Goal: Information Seeking & Learning: Find contact information

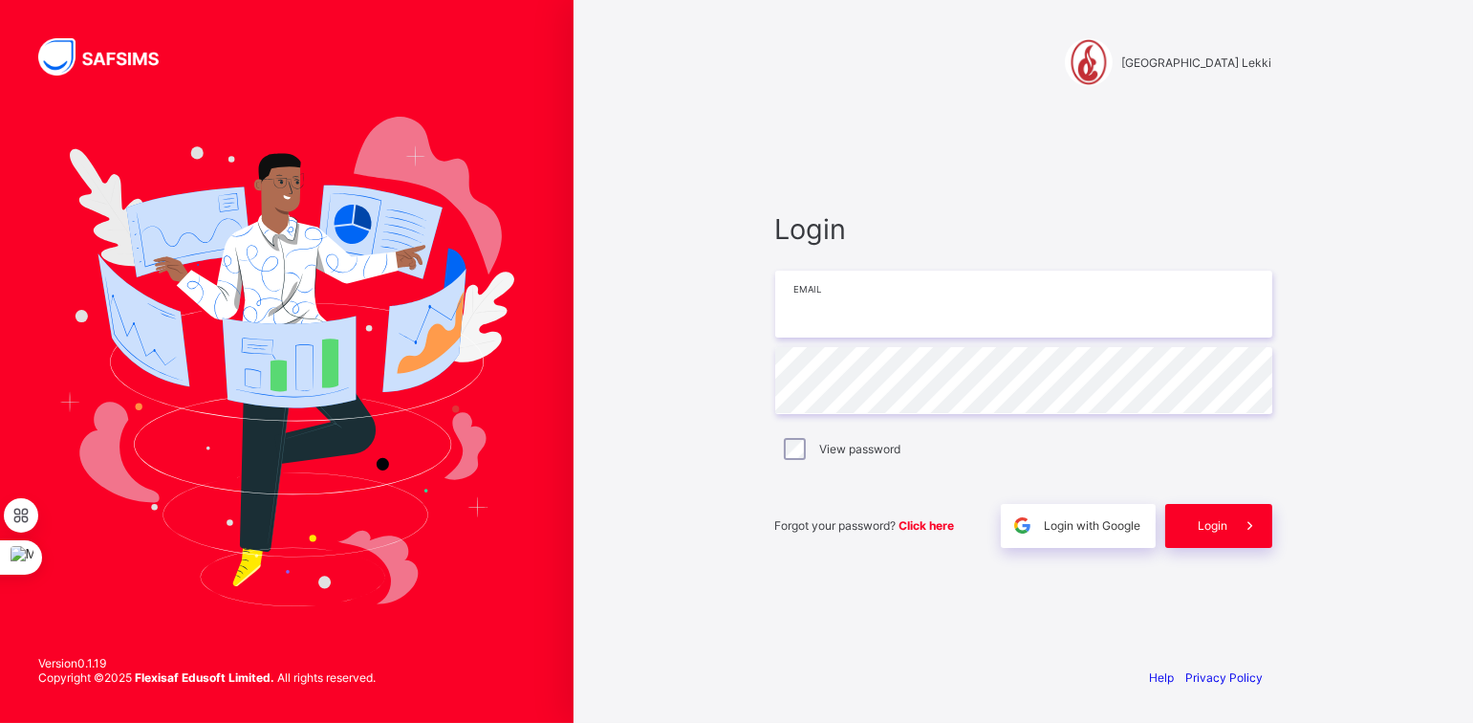
type input "**********"
click at [1208, 523] on span "Login" at bounding box center [1214, 525] width 30 height 14
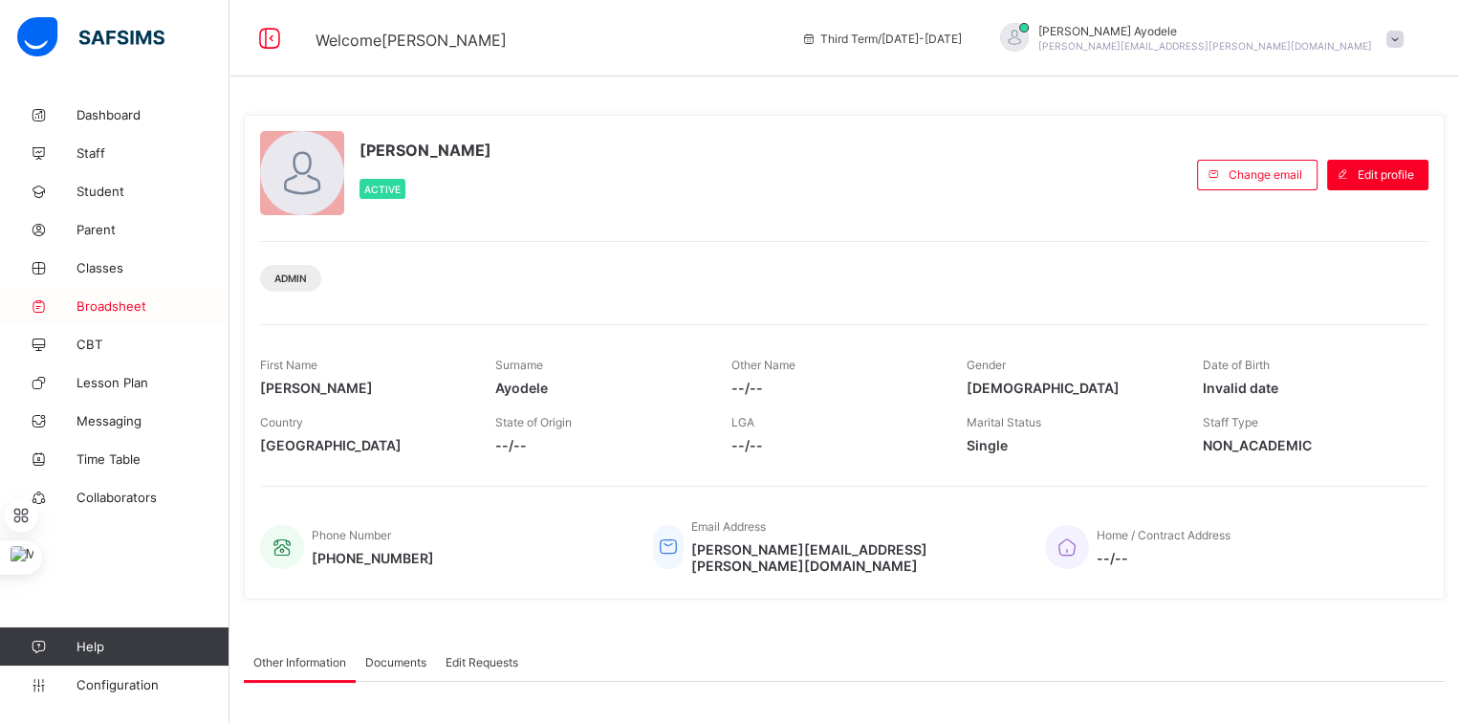
click at [118, 303] on span "Broadsheet" at bounding box center [152, 305] width 153 height 15
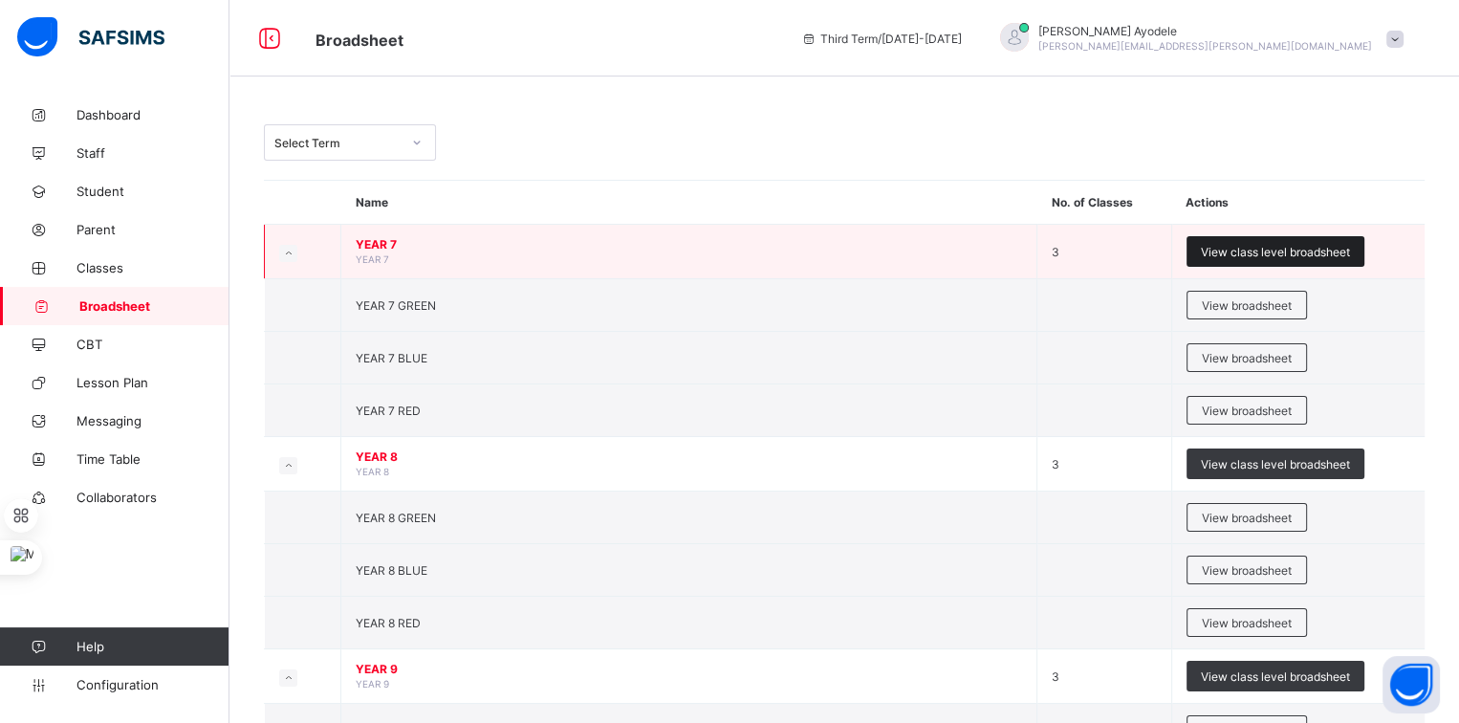
click at [1245, 249] on span "View class level broadsheet" at bounding box center [1275, 252] width 149 height 14
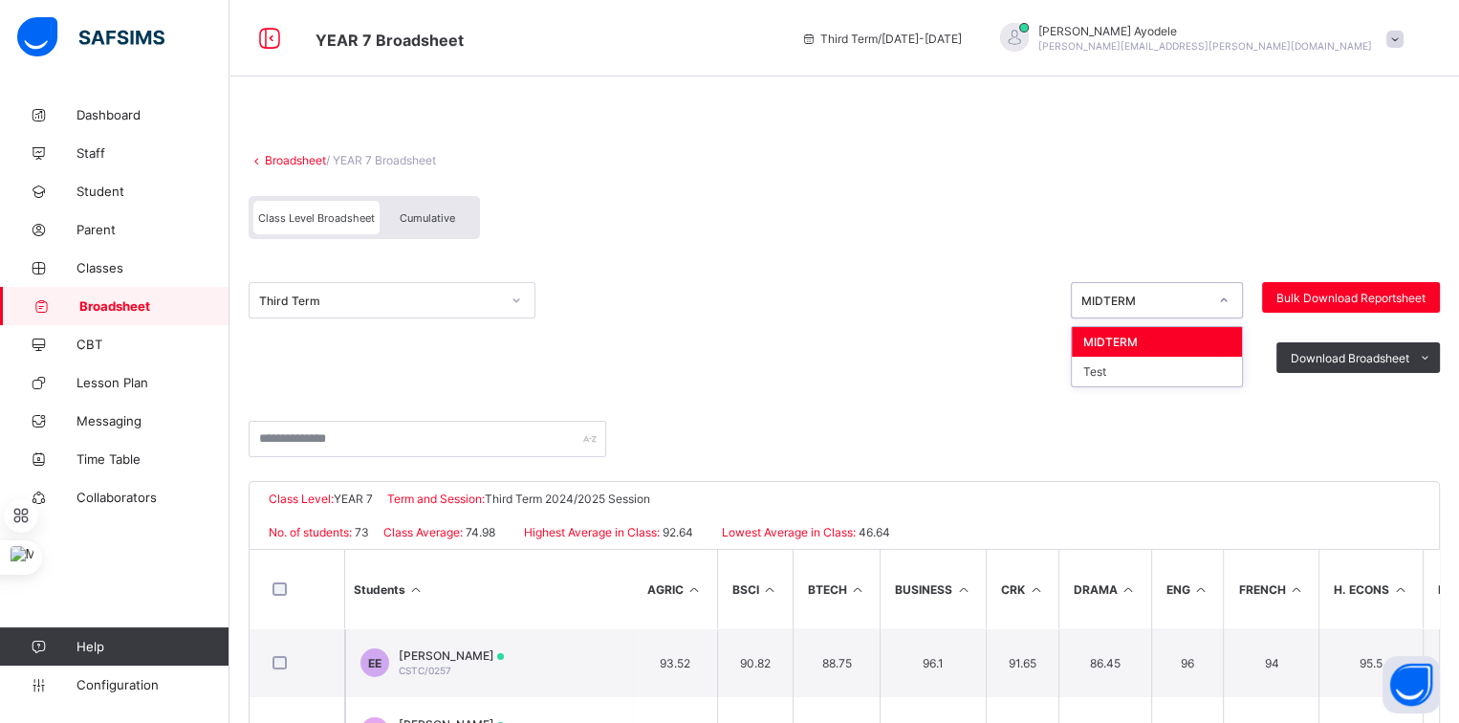
click at [1119, 299] on div "MIDTERM" at bounding box center [1144, 300] width 126 height 14
click at [880, 389] on div "Download Broadsheet PDF Excel sheet" at bounding box center [844, 357] width 1191 height 78
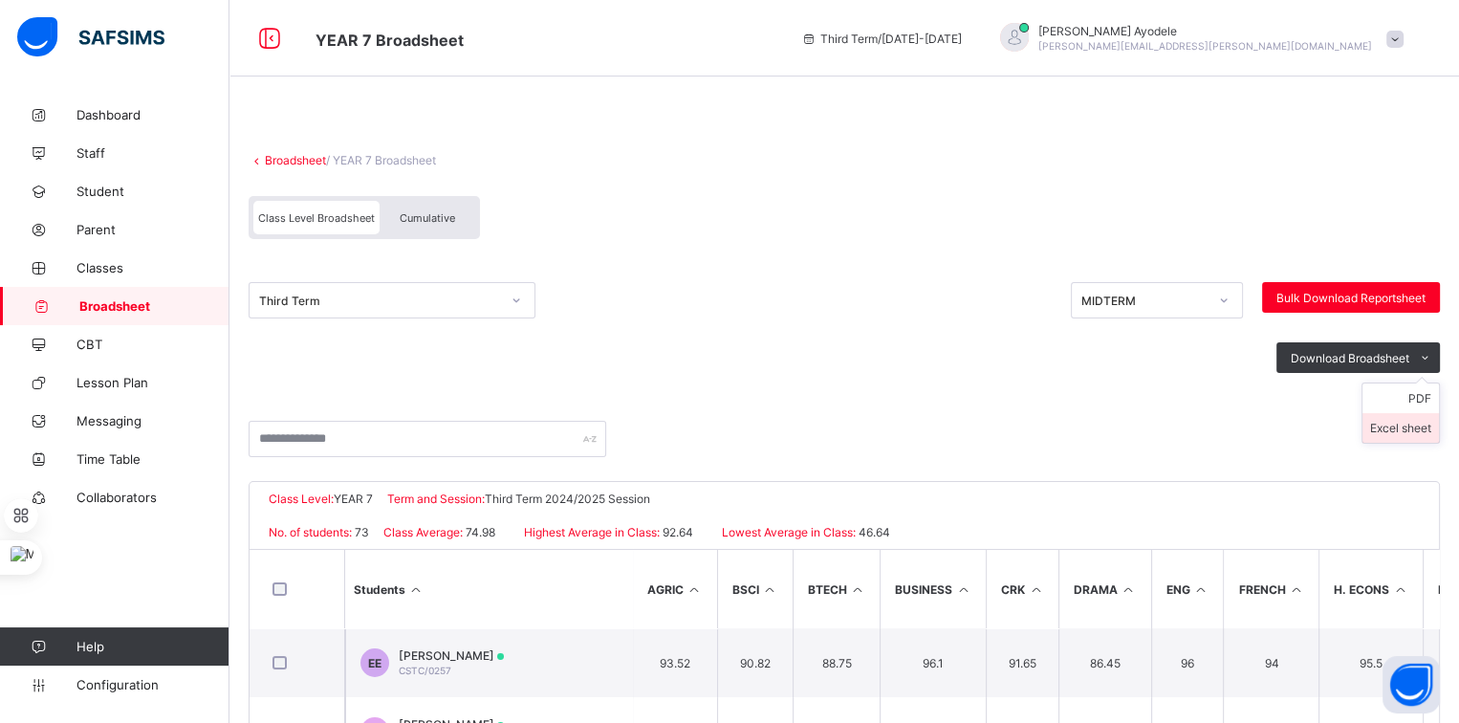
click at [1433, 424] on li "Excel sheet" at bounding box center [1400, 428] width 76 height 30
click at [98, 148] on span "Staff" at bounding box center [152, 152] width 153 height 15
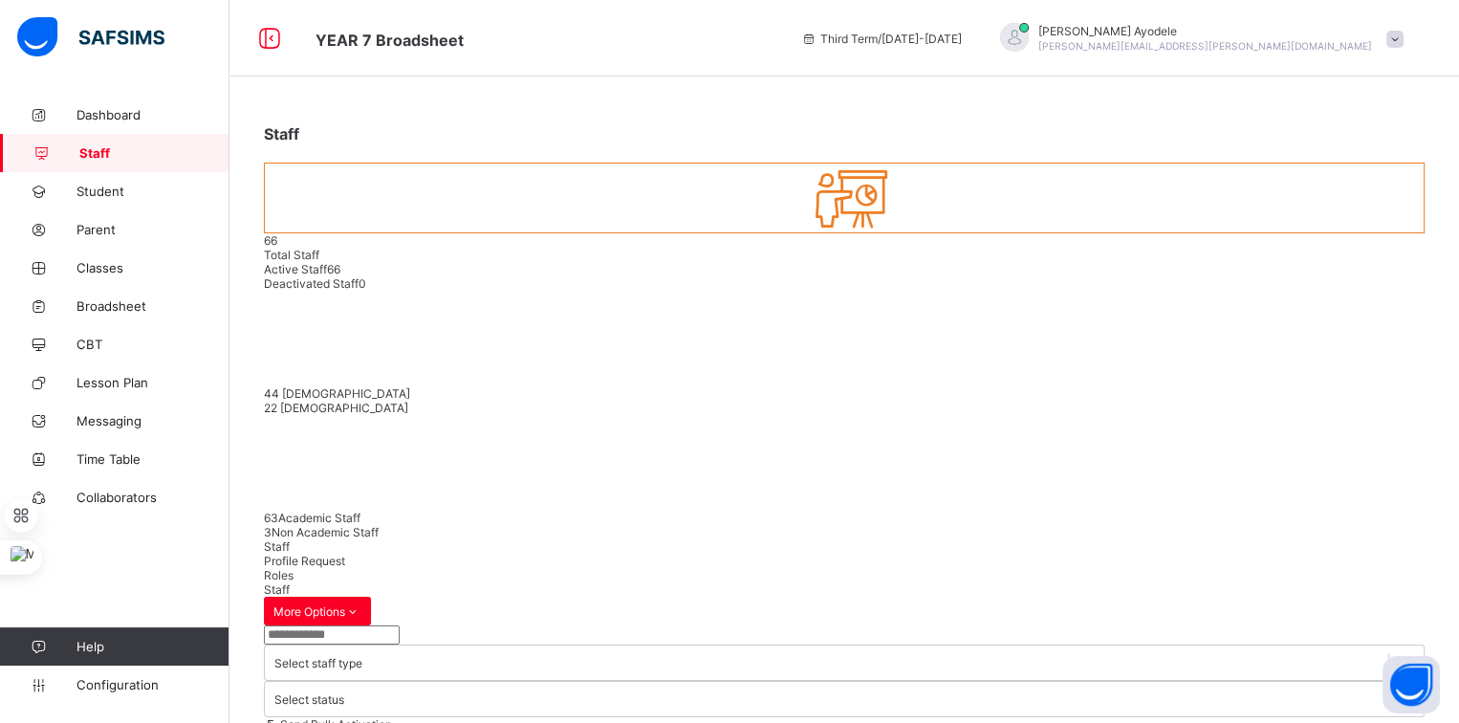
click at [311, 625] on input "text" at bounding box center [332, 634] width 136 height 19
type input "*"
type input "****"
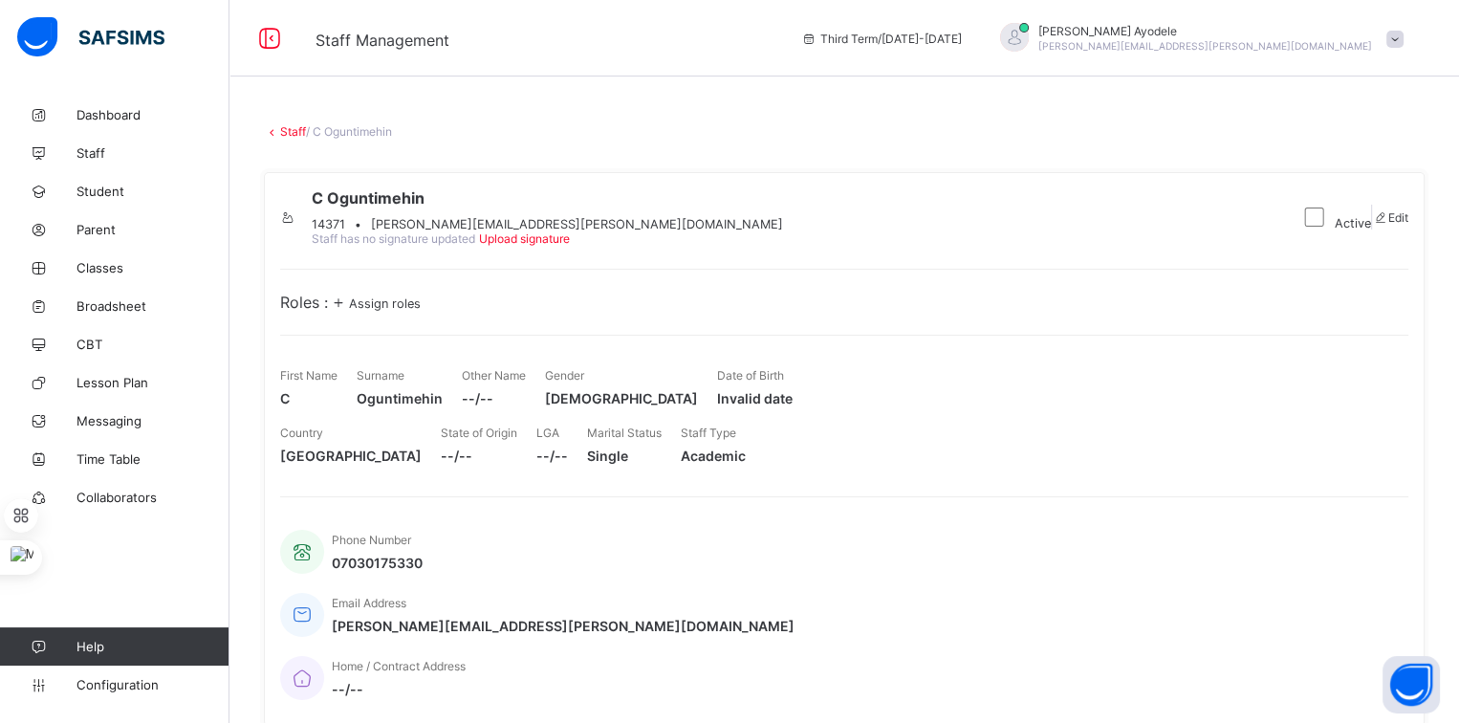
click at [581, 231] on span "[PERSON_NAME][EMAIL_ADDRESS][PERSON_NAME][DOMAIN_NAME]" at bounding box center [577, 224] width 412 height 14
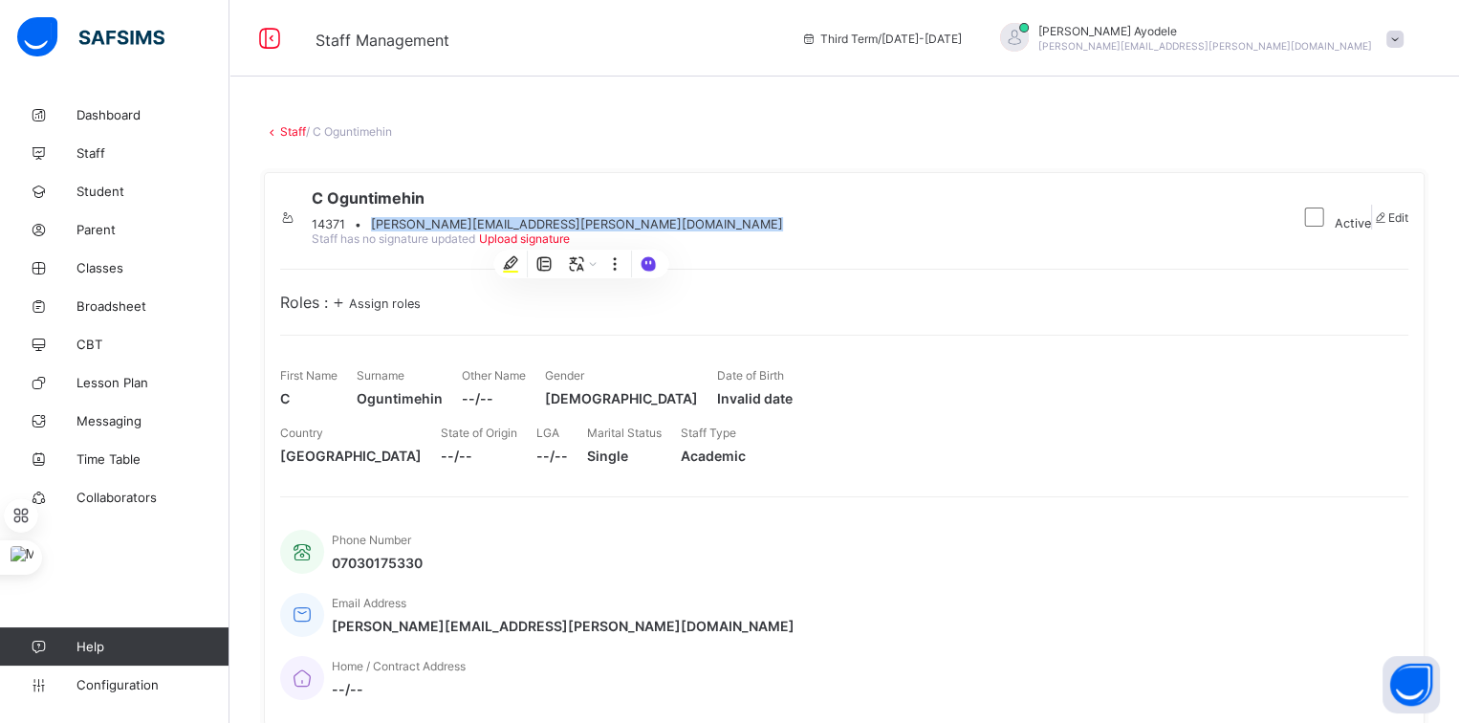
copy span "[PERSON_NAME][EMAIL_ADDRESS][PERSON_NAME][DOMAIN_NAME]"
click at [114, 192] on span "Student" at bounding box center [152, 191] width 153 height 15
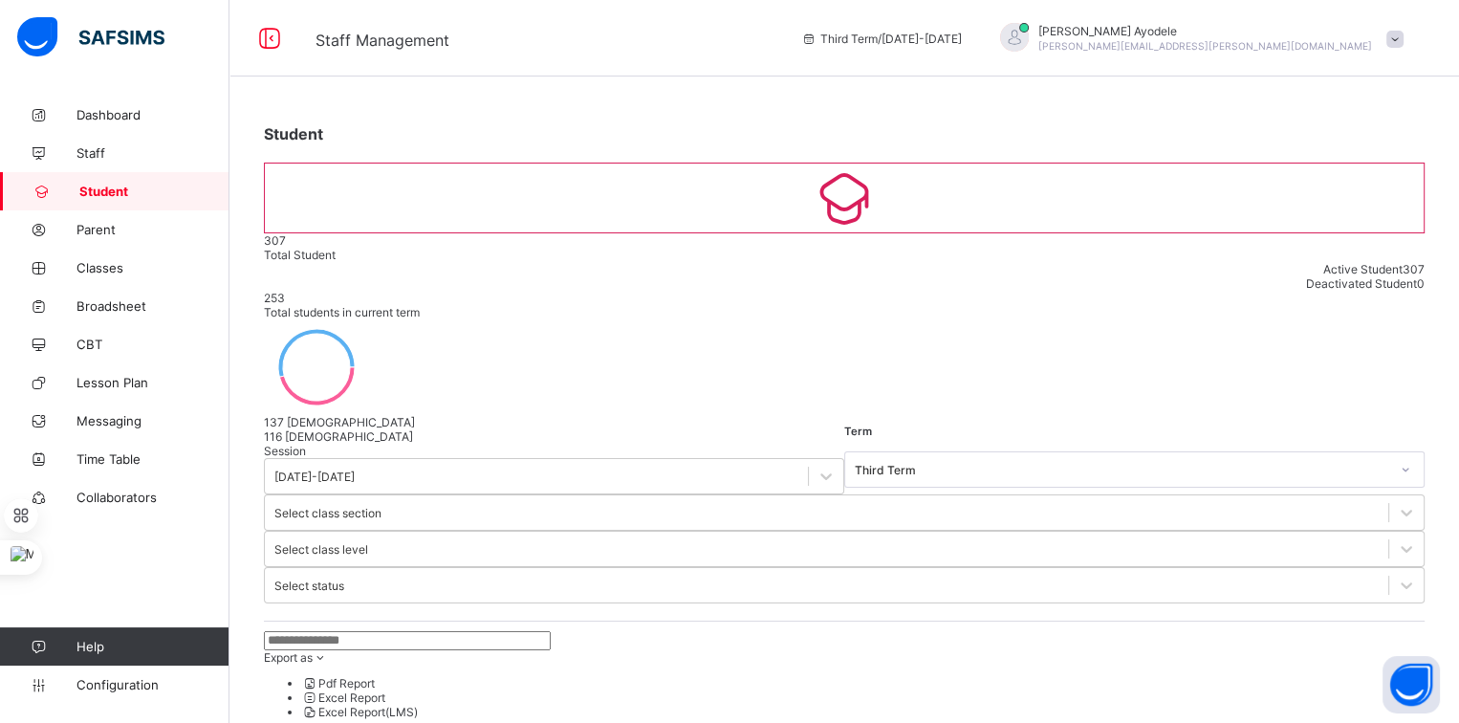
click at [392, 631] on input "text" at bounding box center [407, 640] width 287 height 19
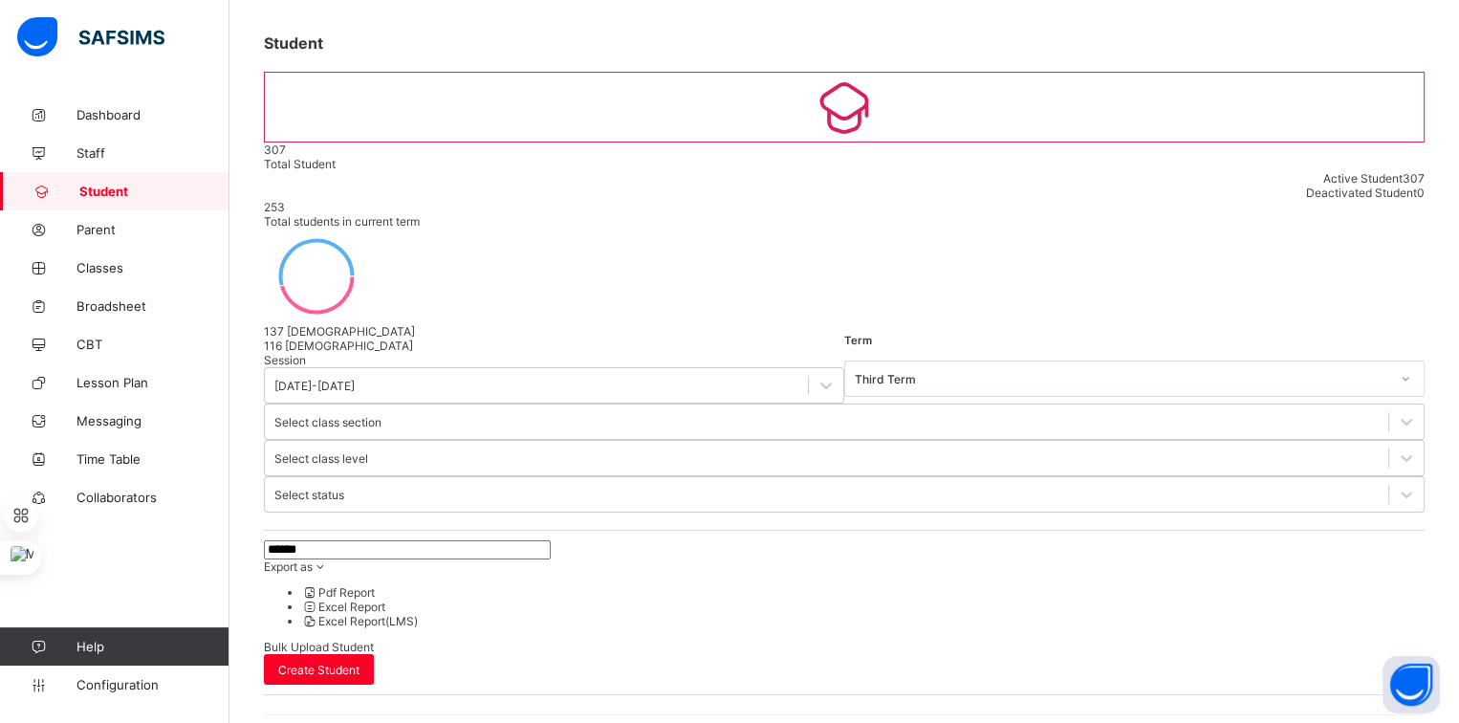
scroll to position [111, 0]
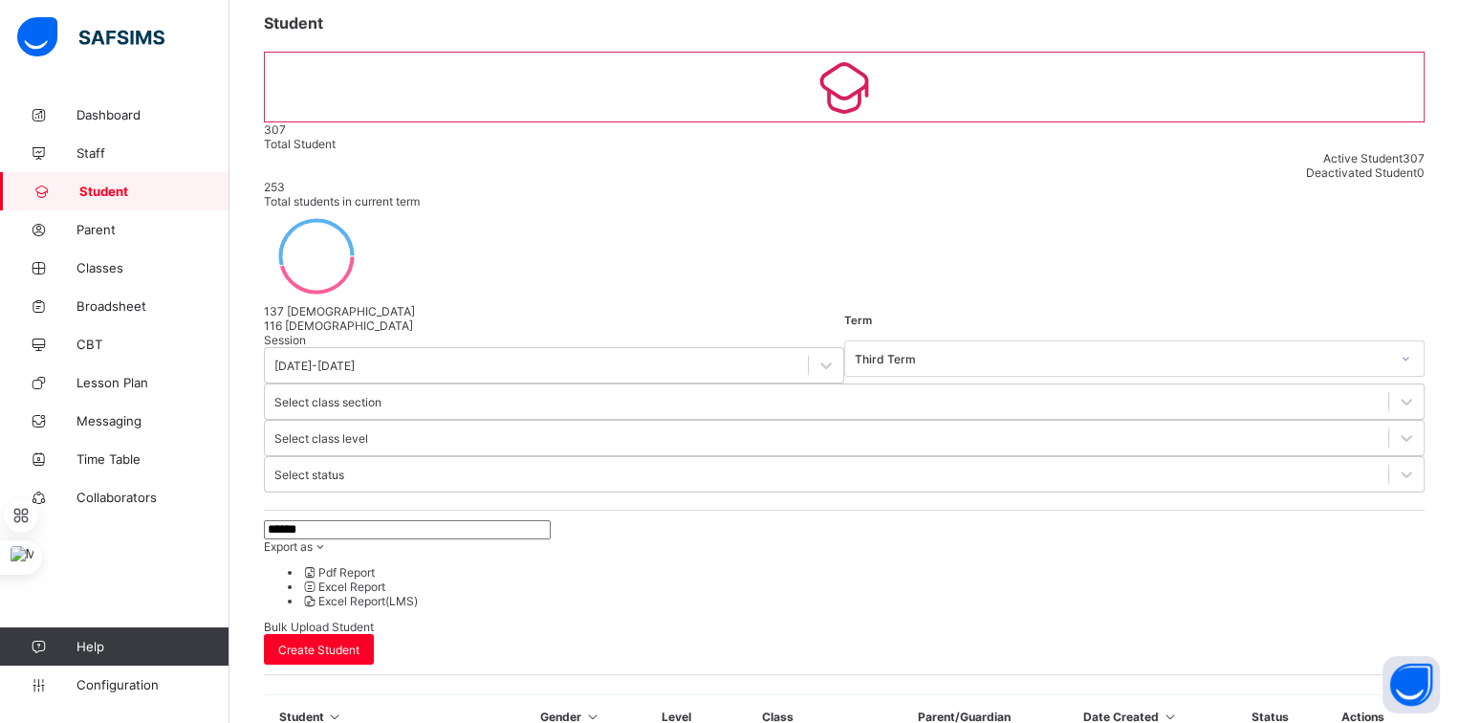
type input "******"
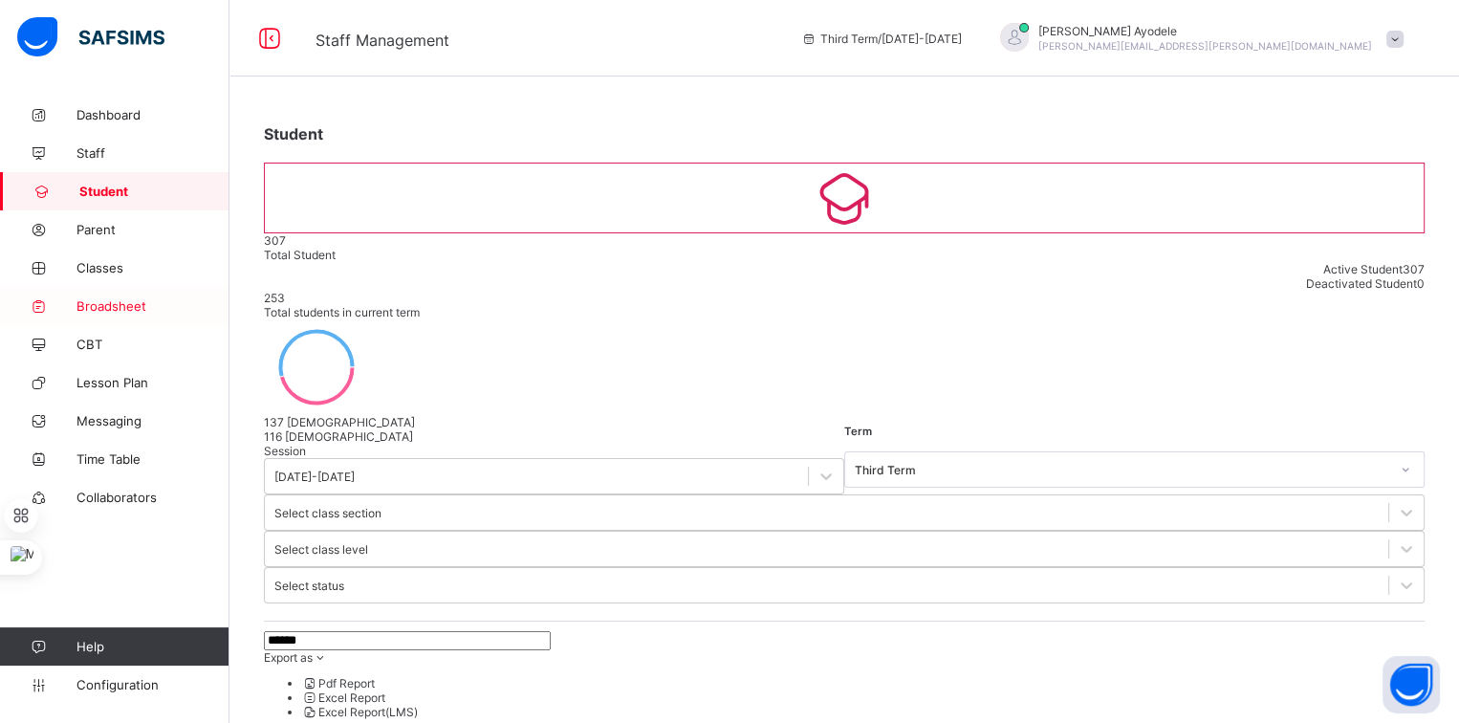
click at [162, 307] on span "Broadsheet" at bounding box center [152, 305] width 153 height 15
